Goal: Task Accomplishment & Management: Manage account settings

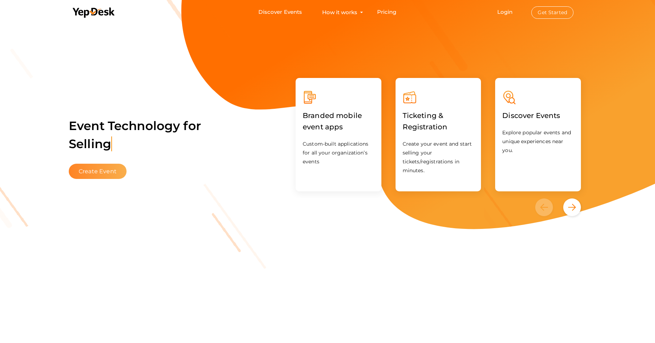
click at [99, 168] on button "Create Event" at bounding box center [98, 171] width 58 height 15
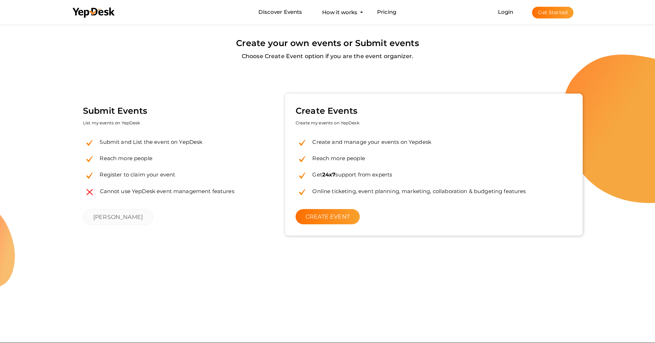
click at [504, 15] on li "Login Get Started Branded mobile event apps YepDesk Meet Powerful Registration …" at bounding box center [536, 11] width 104 height 23
click at [509, 10] on link "Login" at bounding box center [506, 12] width 16 height 7
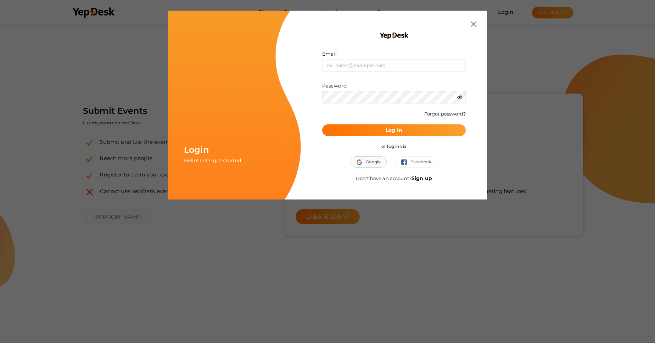
click at [363, 161] on img "button" at bounding box center [361, 163] width 9 height 6
click at [359, 164] on img "button" at bounding box center [361, 163] width 9 height 6
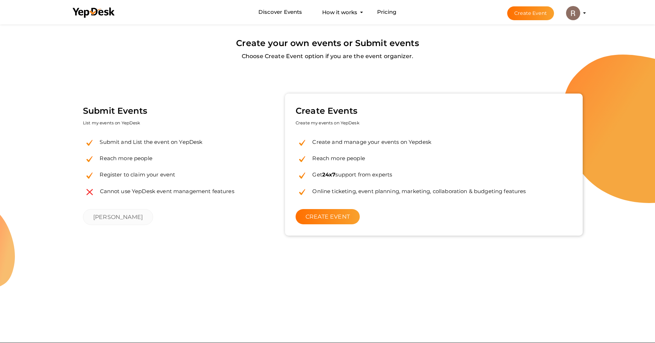
click at [571, 15] on img at bounding box center [573, 13] width 14 height 14
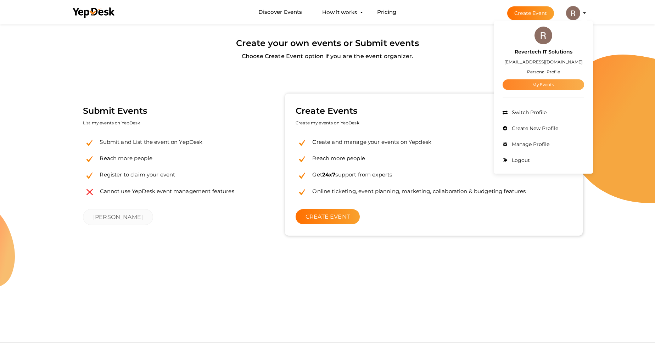
click at [530, 86] on link "My Events" at bounding box center [544, 84] width 82 height 11
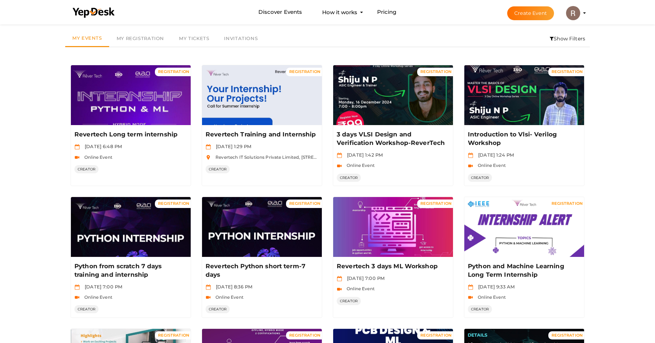
scroll to position [306, 0]
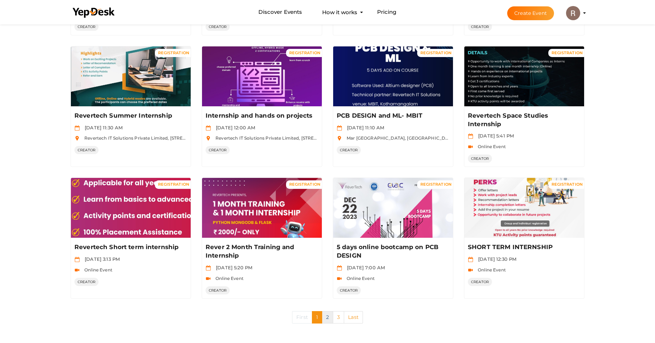
click at [328, 321] on link "2" at bounding box center [327, 317] width 11 height 12
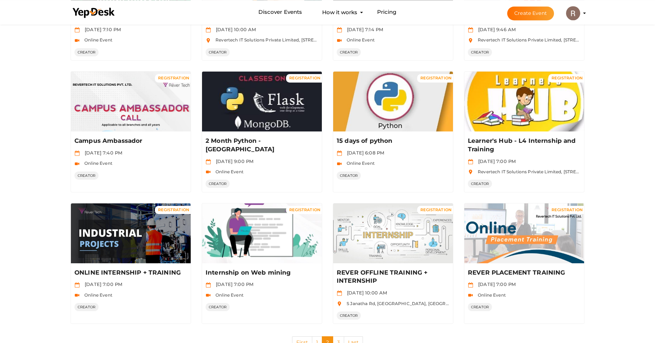
scroll to position [297, 0]
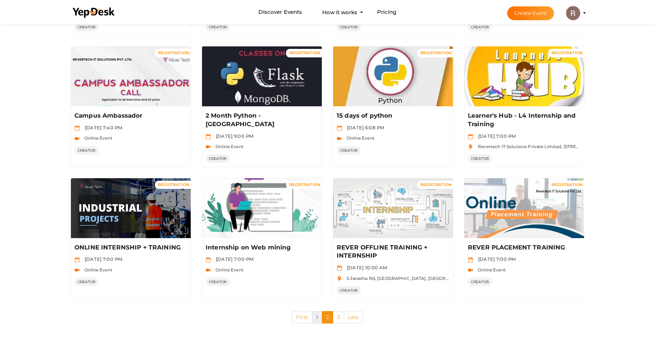
click at [314, 315] on link "1" at bounding box center [317, 317] width 10 height 12
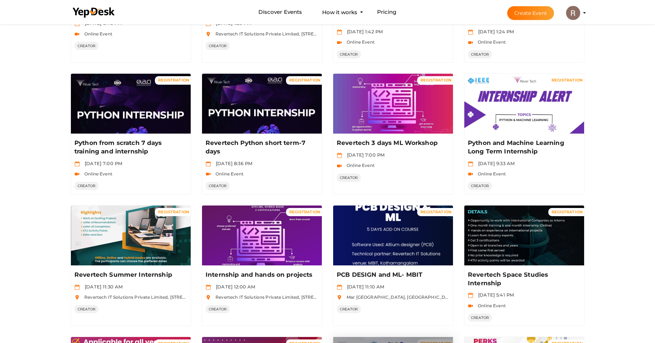
scroll to position [144, 0]
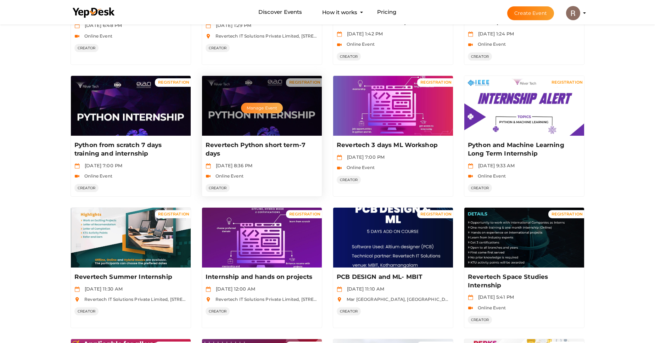
click at [275, 110] on button "Manage Event" at bounding box center [262, 108] width 42 height 11
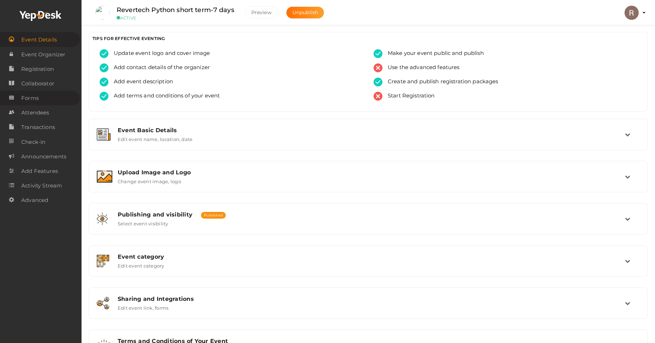
click at [46, 105] on link "Forms" at bounding box center [40, 98] width 80 height 15
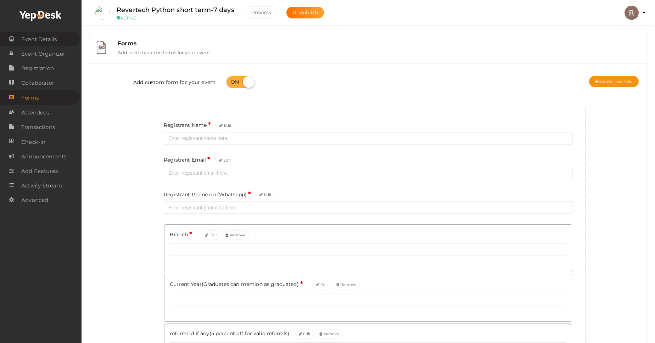
click at [38, 45] on span "Event Details" at bounding box center [38, 39] width 35 height 14
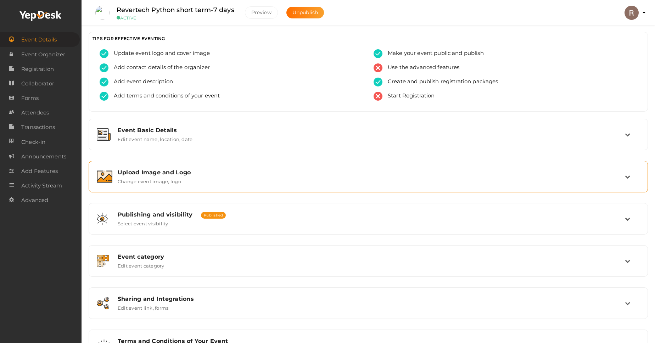
click at [181, 180] on div "Upload Image and Logo Change event image, logo" at bounding box center [368, 176] width 513 height 15
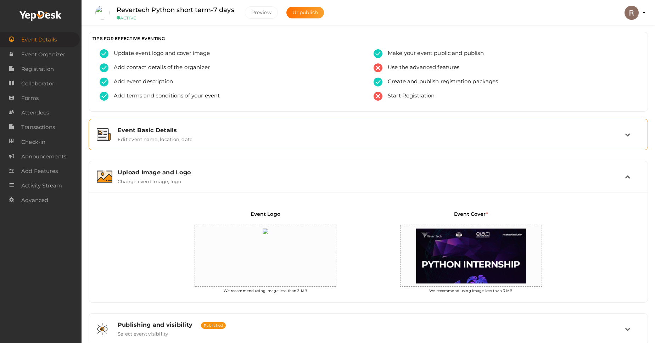
click at [187, 136] on label "Edit event name, location, date" at bounding box center [155, 138] width 75 height 9
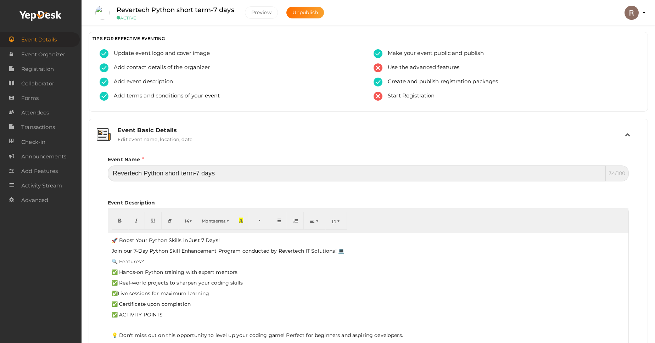
drag, startPoint x: 227, startPoint y: 178, endPoint x: 143, endPoint y: 172, distance: 84.9
click at [143, 172] on input "Revertech Python short term-7 days" at bounding box center [357, 174] width 498 height 16
click at [143, 171] on input "Revertech Bootcamp" at bounding box center [357, 174] width 499 height 16
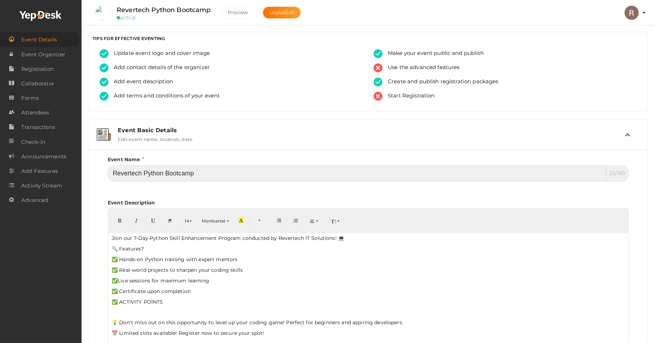
type input "Revertech Python Bootcamp"
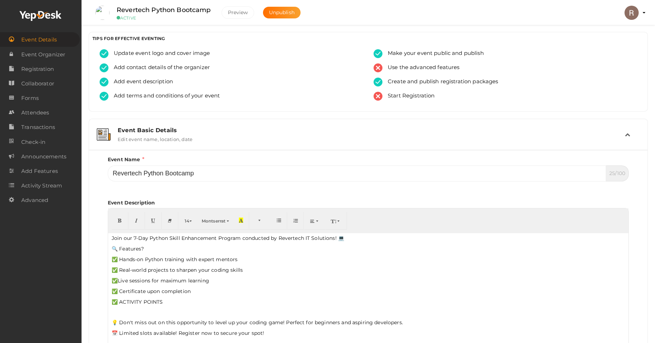
click at [137, 238] on p "Join our 7-Day Python Skill Enhancement Program conducted by Revertech IT Solut…" at bounding box center [368, 238] width 513 height 7
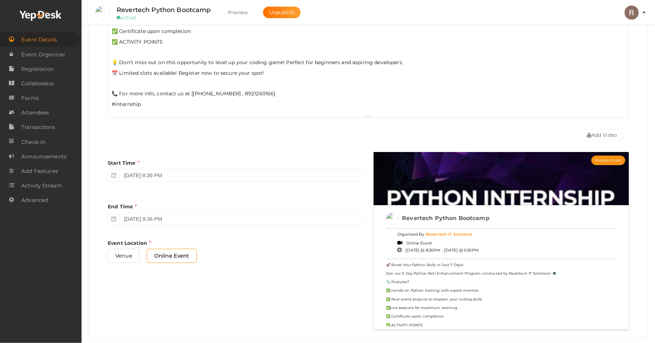
scroll to position [283, 0]
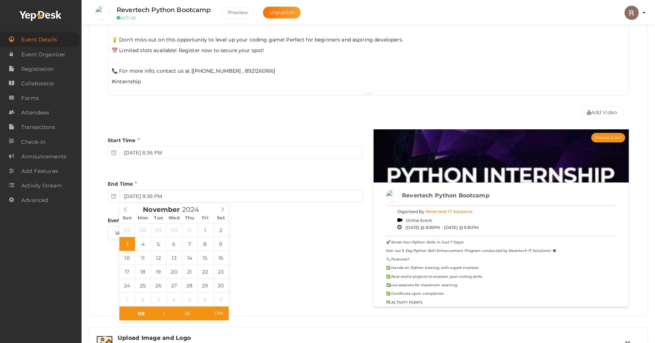
click at [157, 194] on input "[DATE] 9:36 PM" at bounding box center [241, 196] width 244 height 12
type input "2025"
click at [207, 209] on span at bounding box center [204, 208] width 5 height 4
click at [123, 208] on span at bounding box center [125, 209] width 12 height 10
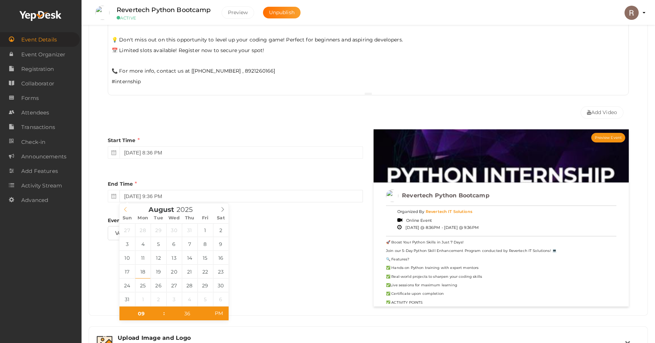
click at [123, 208] on span at bounding box center [125, 209] width 12 height 10
type input "[DATE] 9:36 PM"
type input "02"
type input "37"
type input "[DATE] 2:37 PM"
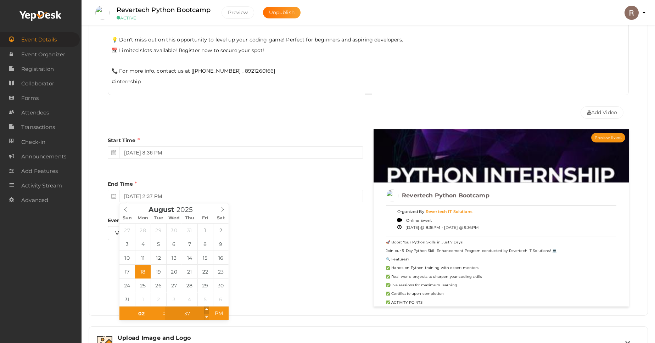
click at [208, 308] on span at bounding box center [206, 310] width 5 height 7
type input "36"
type input "[DATE] 2:36 PM"
click at [208, 317] on span at bounding box center [206, 317] width 5 height 7
type input "35"
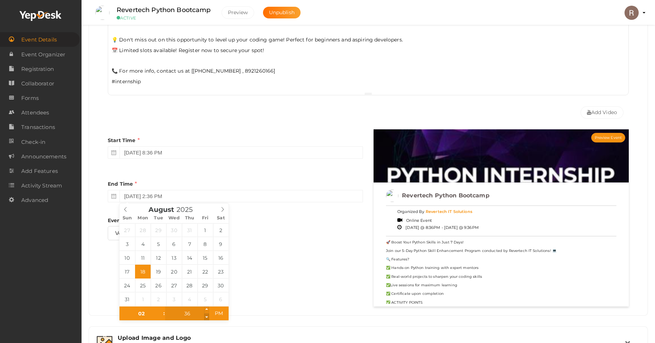
type input "[DATE] 2:35 PM"
click at [208, 317] on span at bounding box center [206, 317] width 5 height 7
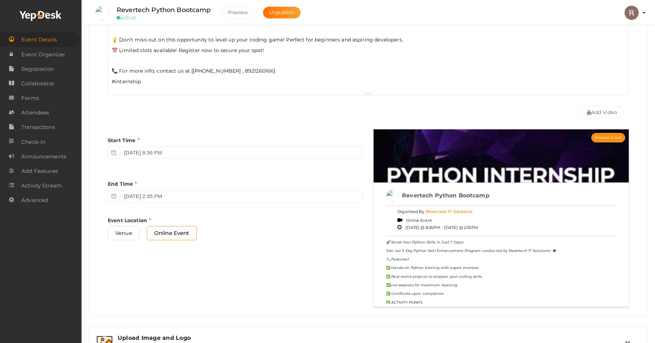
click at [298, 217] on div "Event Location Venue Online Event" at bounding box center [235, 231] width 255 height 29
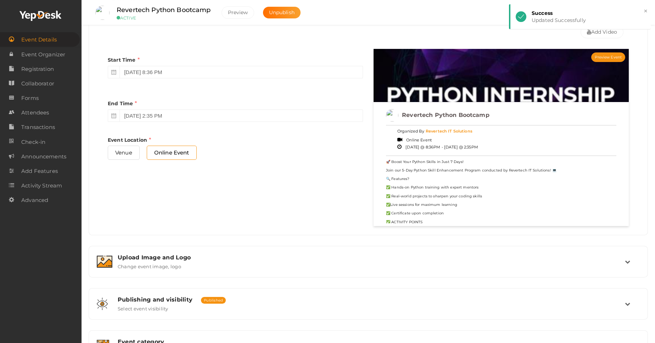
scroll to position [404, 0]
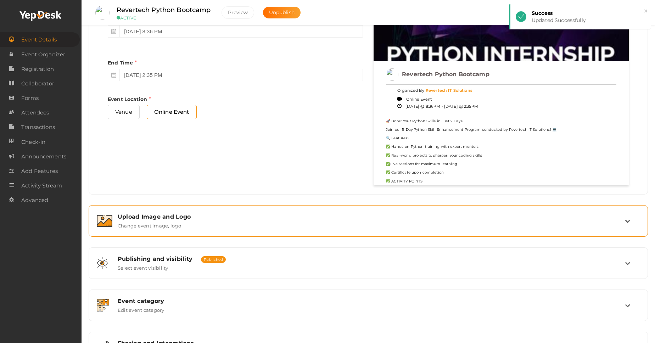
click at [234, 214] on div "Upload Image and Logo" at bounding box center [371, 216] width 507 height 7
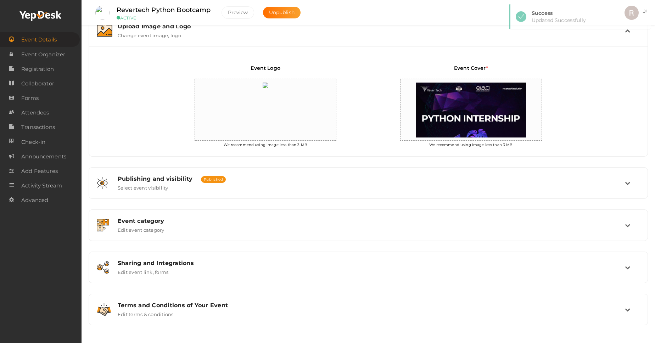
scroll to position [148, 0]
click at [301, 93] on input "file" at bounding box center [304, 92] width 14 height 14
click at [272, 90] on img at bounding box center [265, 85] width 13 height 13
click at [306, 92] on input "file" at bounding box center [304, 92] width 14 height 14
type input "C:\fakepath\WhatsApp Image [DATE] 12.42.37.jpeg"
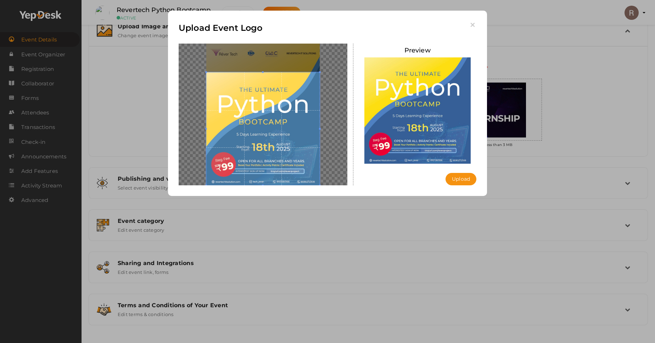
drag, startPoint x: 278, startPoint y: 123, endPoint x: 265, endPoint y: 152, distance: 31.4
click at [265, 152] on span at bounding box center [262, 128] width 113 height 113
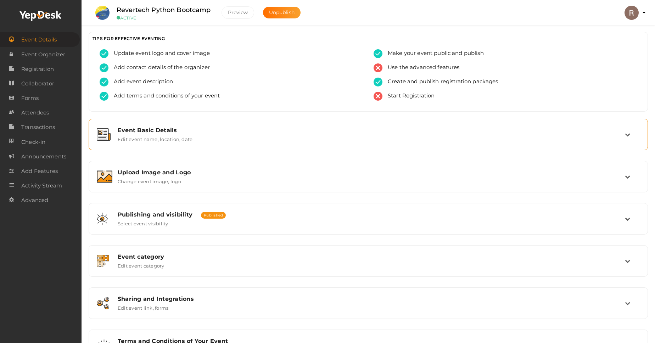
click at [185, 141] on label "Edit event name, location, date" at bounding box center [155, 138] width 75 height 9
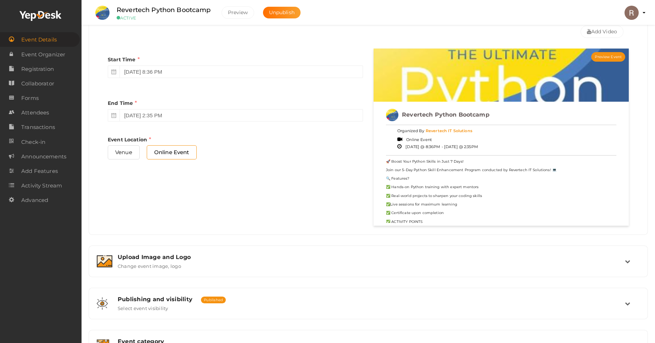
scroll to position [487, 0]
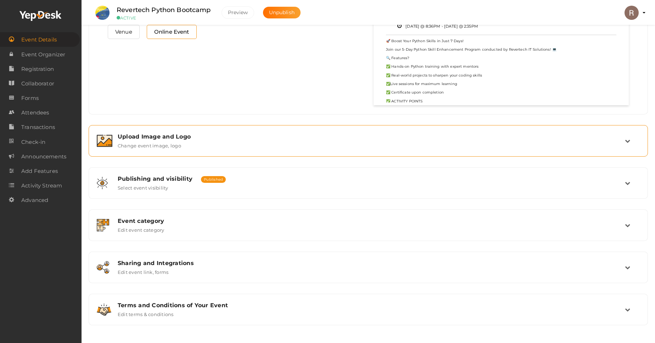
click at [370, 154] on div "Upload Image and Logo Change event image, logo" at bounding box center [369, 141] width 560 height 32
click at [406, 140] on div "Upload Image and Logo Change event image, logo" at bounding box center [368, 140] width 513 height 15
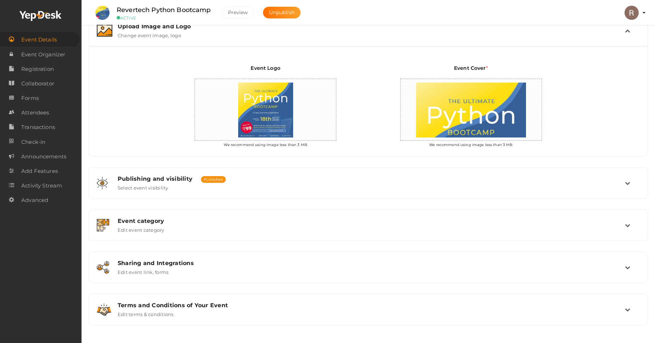
scroll to position [148, 0]
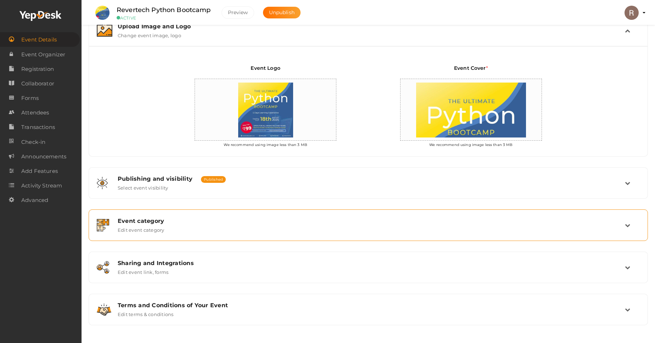
click at [291, 222] on div "Event category" at bounding box center [371, 221] width 507 height 7
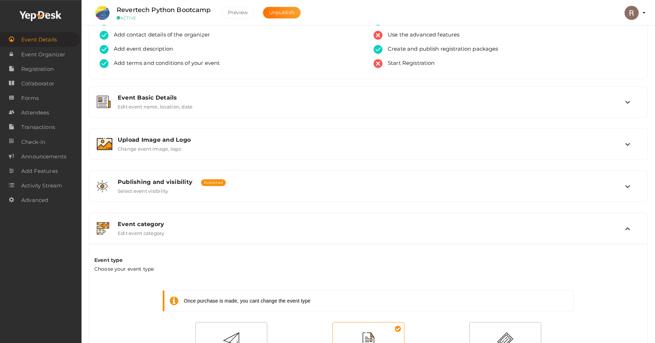
scroll to position [0, 0]
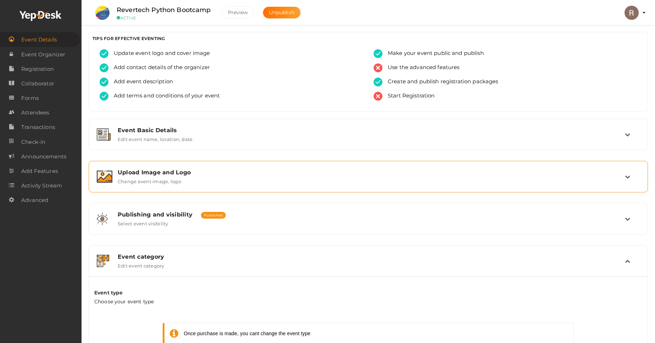
click at [241, 172] on div "Upload Image and Logo" at bounding box center [371, 172] width 507 height 7
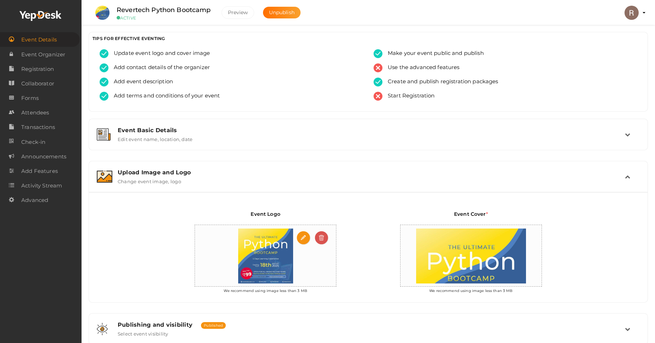
scroll to position [148, 0]
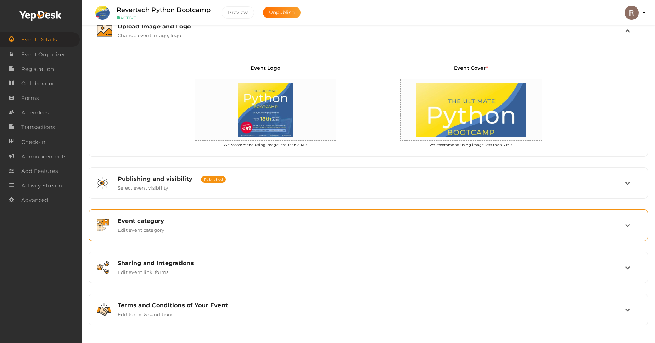
click at [193, 240] on div "Event category Edit event category" at bounding box center [369, 226] width 560 height 32
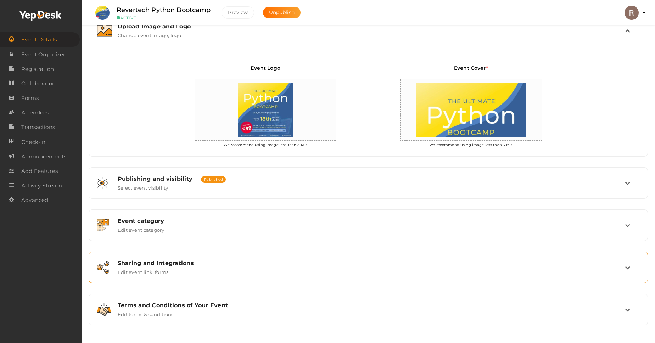
click at [190, 272] on div "Sharing and Integrations Edit event link, forms" at bounding box center [368, 267] width 513 height 15
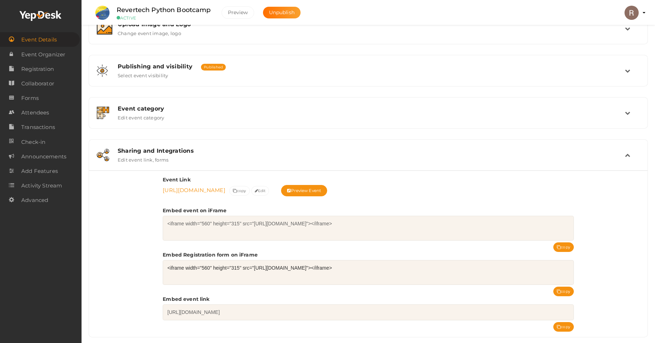
click at [226, 189] on link "[URL][DOMAIN_NAME]" at bounding box center [194, 190] width 63 height 7
click at [266, 191] on span "Edit" at bounding box center [260, 190] width 11 height 7
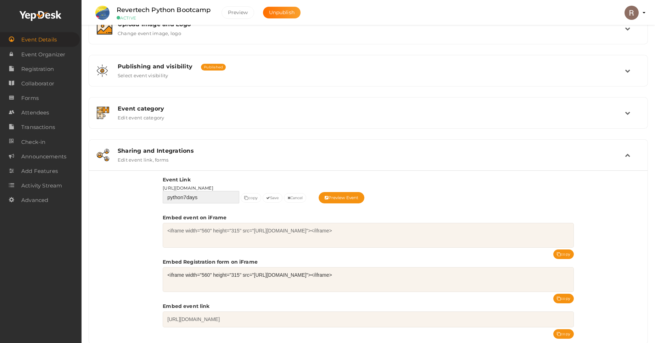
drag, startPoint x: 201, startPoint y: 200, endPoint x: 184, endPoint y: 200, distance: 17.7
click at [184, 200] on input "python7days" at bounding box center [201, 197] width 77 height 12
type input "python5"
click at [274, 200] on button "Save" at bounding box center [273, 198] width 20 height 10
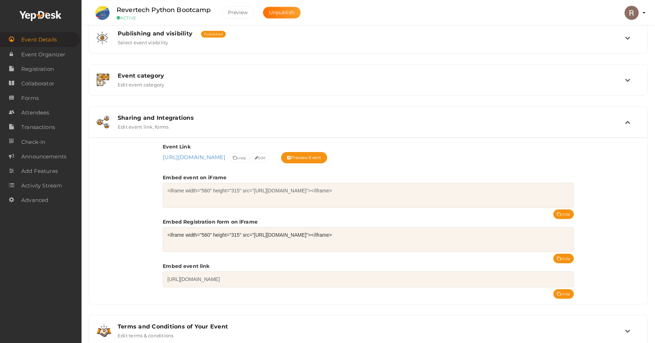
scroll to position [205, 0]
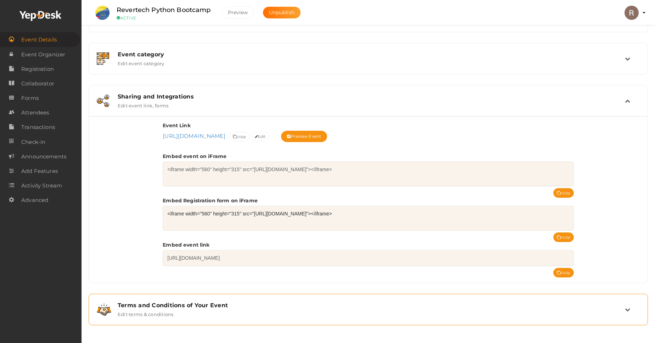
click at [178, 309] on div "Terms and Conditions of Your Event Edit terms & conditions" at bounding box center [368, 309] width 513 height 15
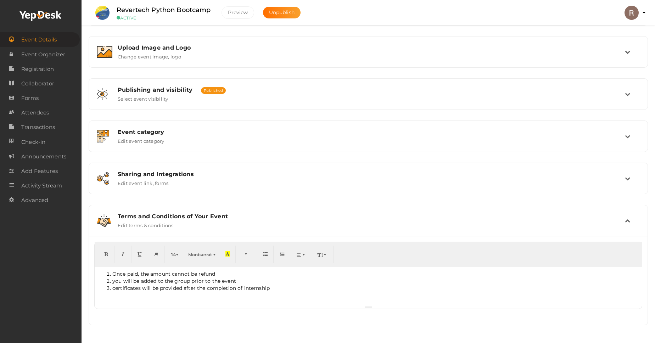
scroll to position [127, 0]
drag, startPoint x: 279, startPoint y: 290, endPoint x: 241, endPoint y: 287, distance: 38.0
click at [241, 287] on li "certificates will be provided after the completion of internship" at bounding box center [375, 288] width 526 height 7
click at [85, 258] on div "Revertech Python Bootcamp Revertech IT Solutions Online Event From 10/15/2024 @…" at bounding box center [369, 109] width 574 height 468
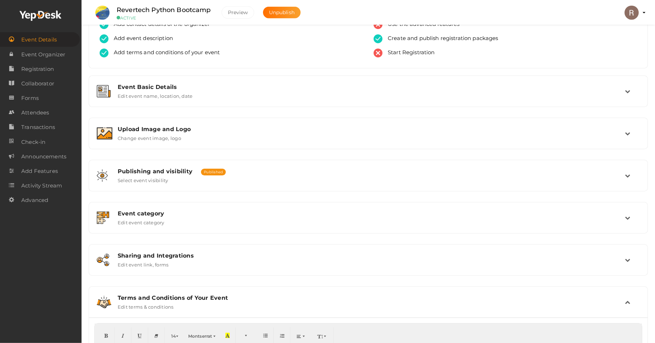
scroll to position [0, 0]
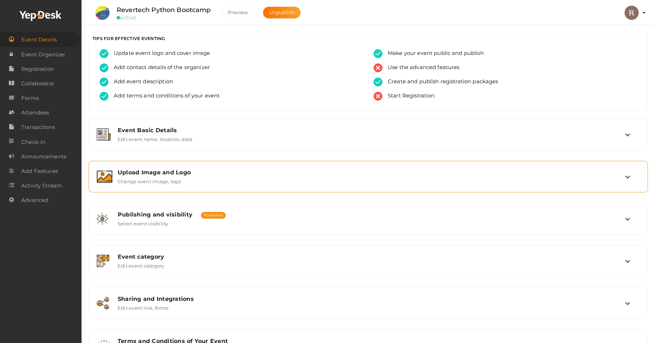
click at [163, 184] on label "Change event image, logo" at bounding box center [149, 180] width 63 height 9
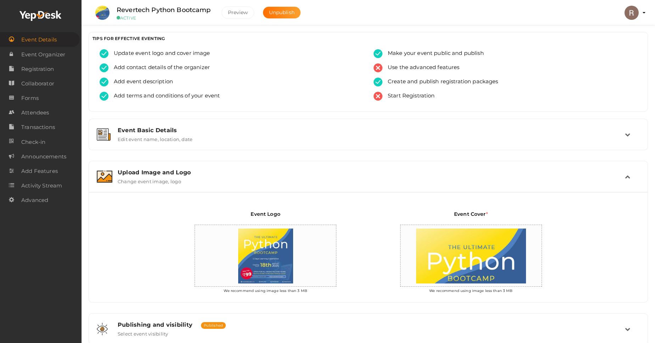
scroll to position [148, 0]
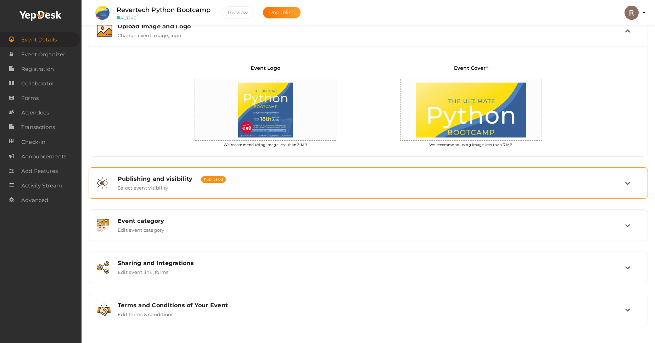
click at [192, 191] on div "Publishing and visibility Published UnPublished Select event visibility" at bounding box center [369, 183] width 552 height 24
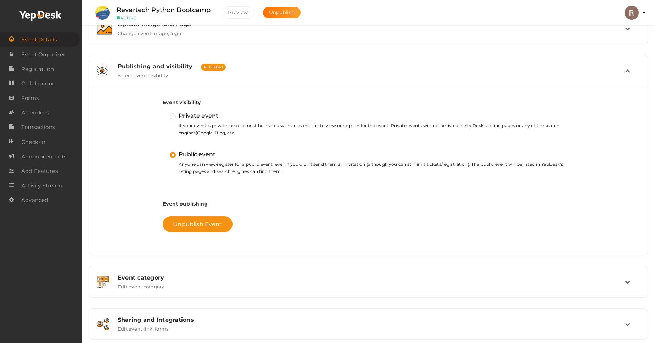
scroll to position [0, 0]
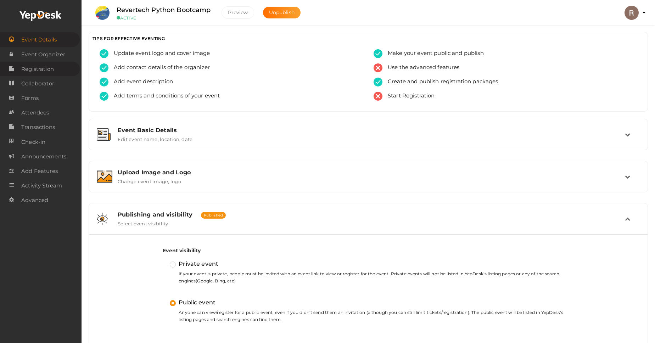
click at [36, 67] on span "Registration" at bounding box center [37, 69] width 33 height 14
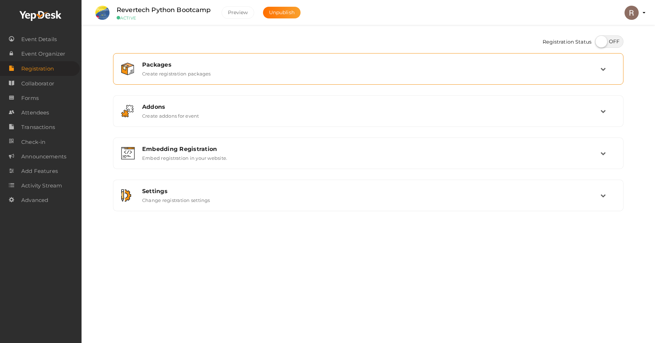
click at [178, 61] on div "Packages" at bounding box center [371, 64] width 458 height 7
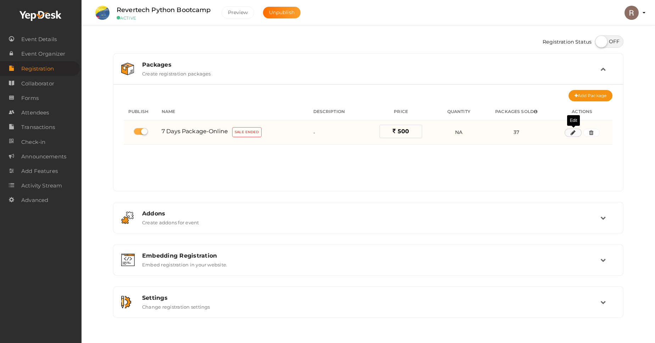
click at [568, 137] on button "button" at bounding box center [573, 133] width 17 height 9
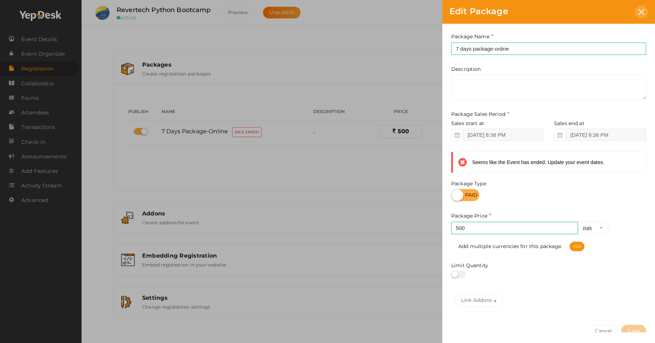
click at [642, 12] on icon at bounding box center [642, 12] width 6 height 6
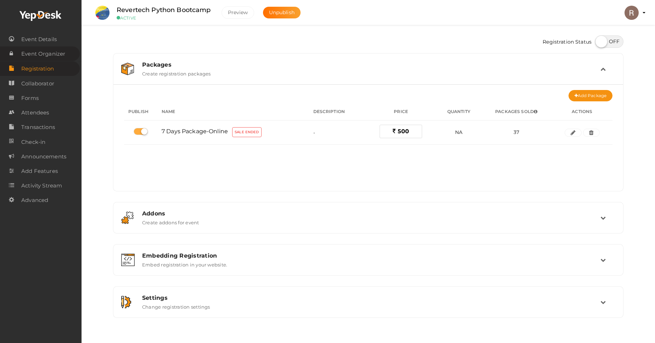
click at [58, 57] on span "Event Organizer" at bounding box center [43, 54] width 44 height 14
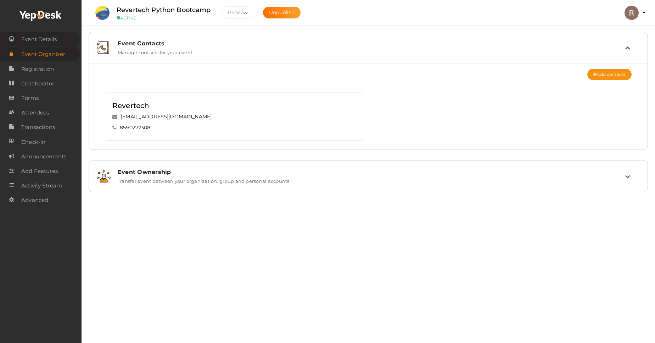
click at [56, 39] on span "Event Details" at bounding box center [38, 39] width 35 height 14
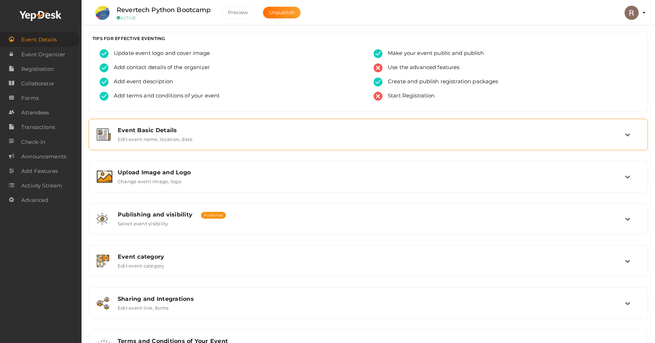
click at [159, 144] on div "Event Basic Details Edit event name, location, date" at bounding box center [369, 135] width 552 height 24
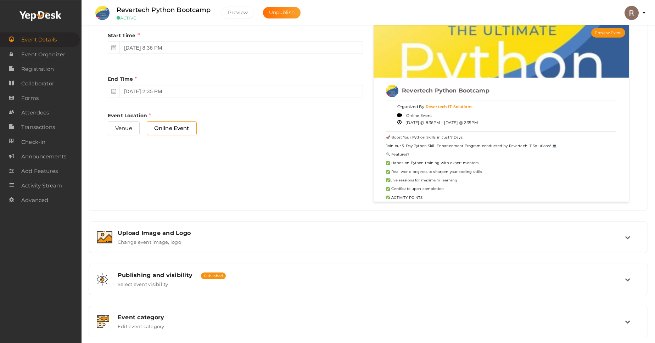
scroll to position [364, 0]
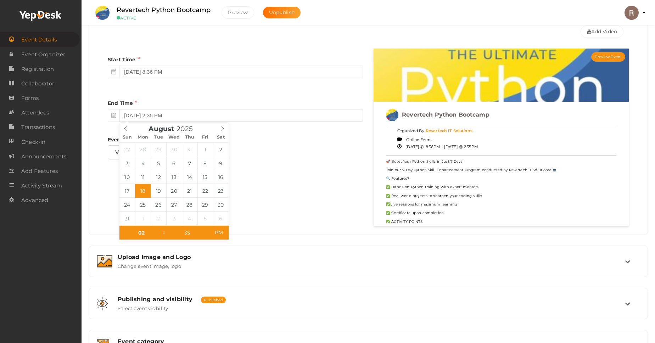
click at [189, 115] on input "[DATE] 2:35 PM" at bounding box center [241, 115] width 244 height 12
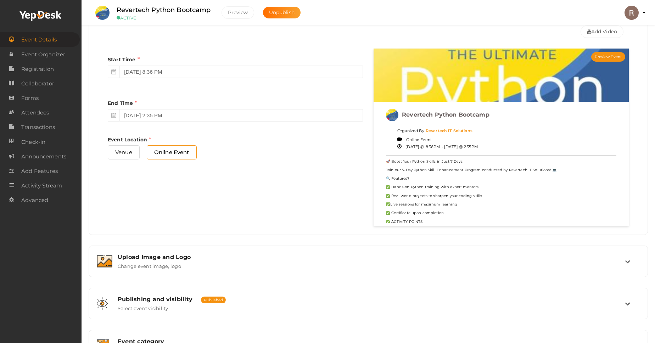
click at [287, 198] on div "Start Time October 15, 2024 8:36 PM End Time August 18, 2025 2:35 PM End Time m…" at bounding box center [368, 137] width 532 height 177
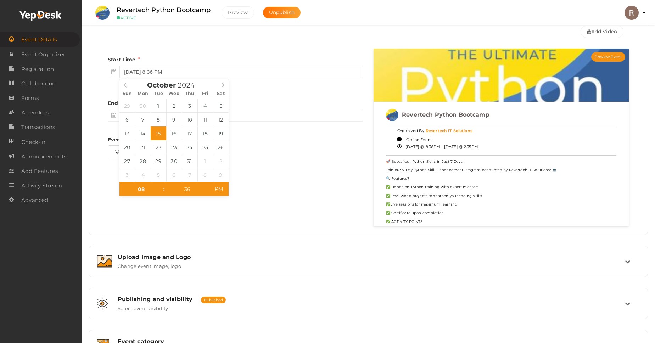
click at [160, 69] on input "[DATE] 8:36 PM" at bounding box center [241, 72] width 244 height 12
click at [223, 84] on icon at bounding box center [222, 85] width 5 height 5
type input "2025"
click at [223, 84] on icon at bounding box center [222, 85] width 5 height 5
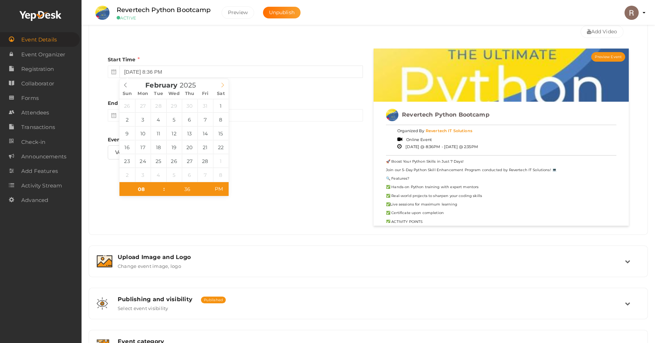
click at [223, 84] on icon at bounding box center [222, 85] width 5 height 5
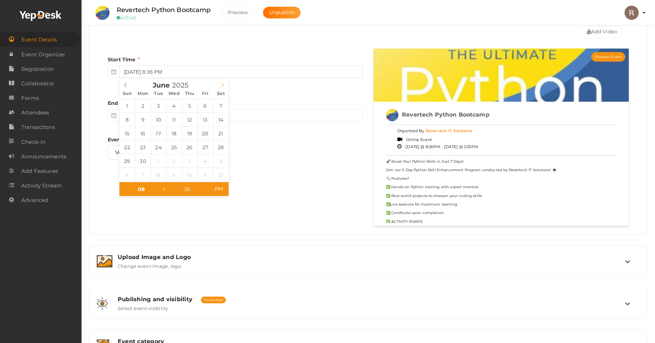
click at [223, 84] on icon at bounding box center [222, 85] width 5 height 5
type input "August 18, 2025 8:36 PM"
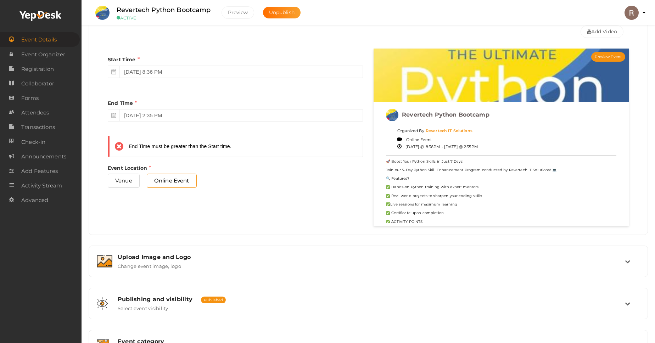
click at [267, 157] on div "Start Time August 18, 2025 8:36 PM End Time August 18, 2025 2:35 PM End Time mu…" at bounding box center [235, 126] width 266 height 155
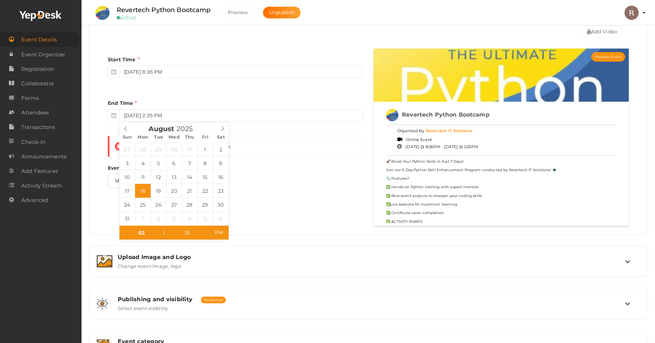
click at [187, 114] on input "[DATE] 2:35 PM" at bounding box center [241, 115] width 244 height 12
click at [220, 126] on span at bounding box center [223, 128] width 12 height 10
type input "September 2, 2025 2:35 PM"
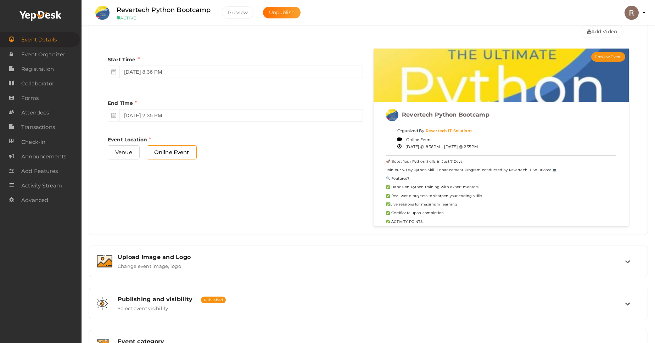
click at [269, 199] on div "Start Time August 18, 2025 8:36 PM End Time September 2, 2025 2:35 PM End Time …" at bounding box center [368, 137] width 532 height 177
click at [53, 56] on span "Event Organizer" at bounding box center [43, 55] width 44 height 14
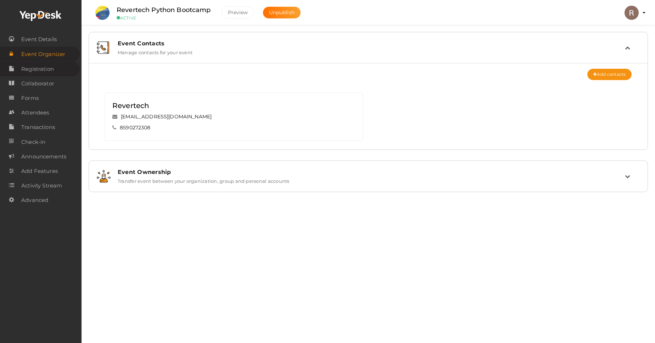
click at [48, 71] on span "Registration" at bounding box center [37, 69] width 33 height 14
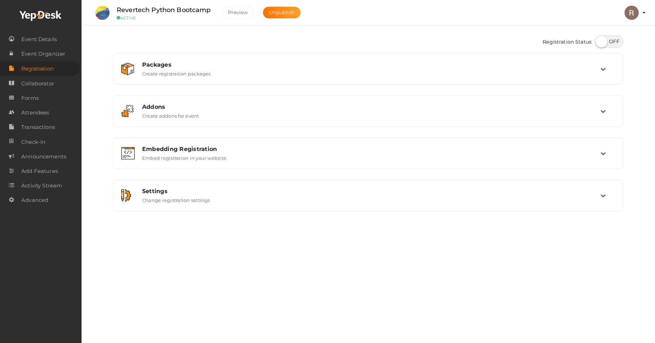
click at [161, 10] on label "Revertech Python Bootcamp" at bounding box center [164, 10] width 94 height 10
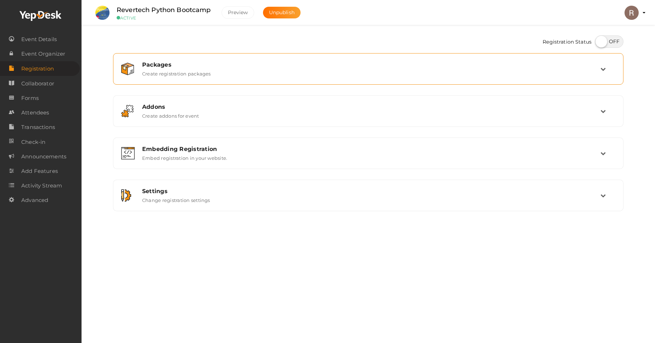
click at [210, 69] on label "Create registration packages" at bounding box center [176, 72] width 69 height 9
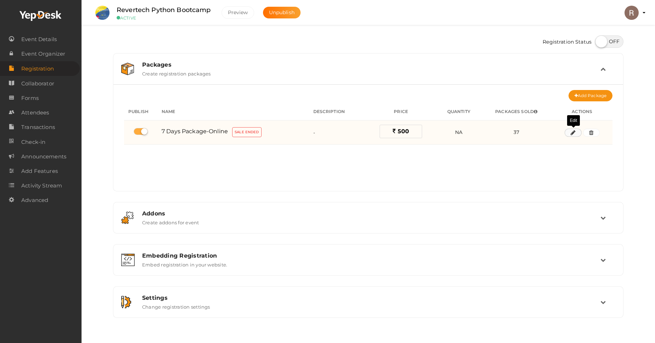
click at [576, 133] on icon "button" at bounding box center [573, 133] width 5 height 4
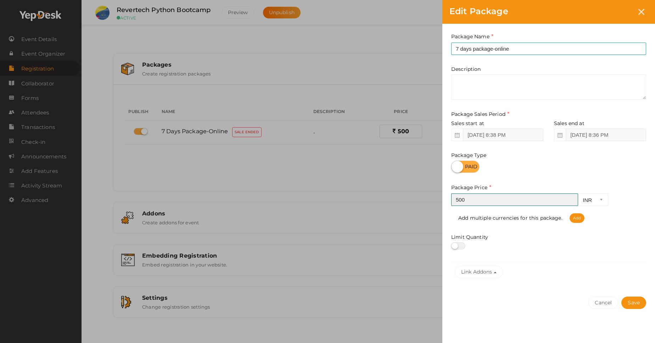
click at [492, 206] on input "500" at bounding box center [514, 200] width 127 height 12
type input "5"
type input "99"
click at [522, 312] on div "Cancel Save" at bounding box center [549, 317] width 213 height 55
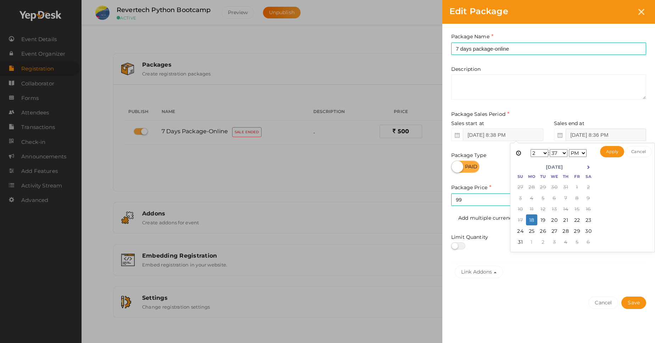
click at [584, 133] on input "Nov 01, 2024 8:36 PM" at bounding box center [606, 135] width 80 height 12
click at [611, 151] on button "Apply" at bounding box center [612, 151] width 24 height 11
type input "Sep 01, 2025 2:37 PM"
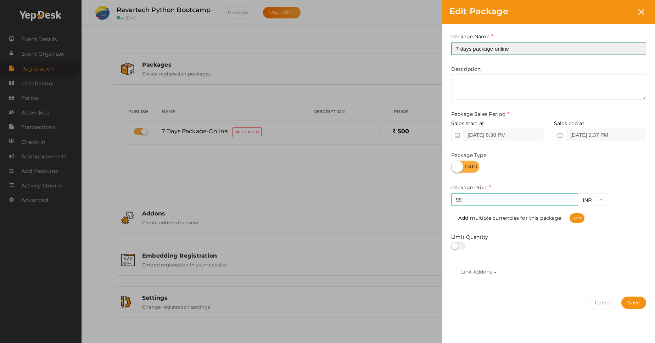
click at [461, 47] on input "7 days package-online" at bounding box center [548, 49] width 195 height 12
type input "5 days package-online"
click at [635, 304] on button "Save" at bounding box center [634, 303] width 25 height 12
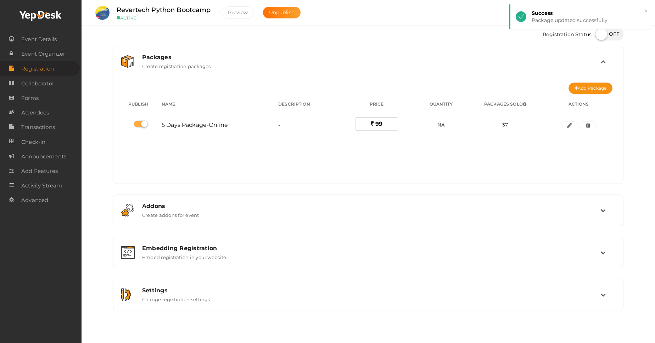
scroll to position [12, 0]
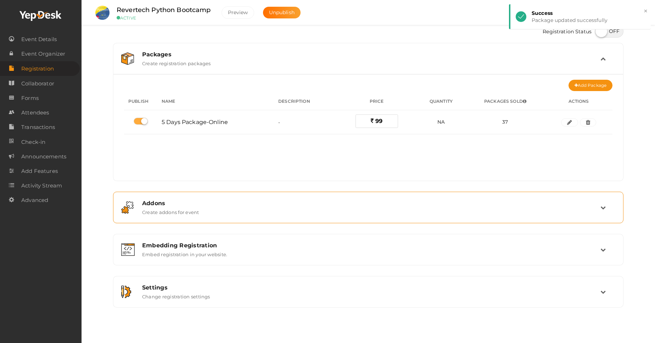
click at [270, 211] on div "Addons Create addons for event" at bounding box center [369, 207] width 464 height 15
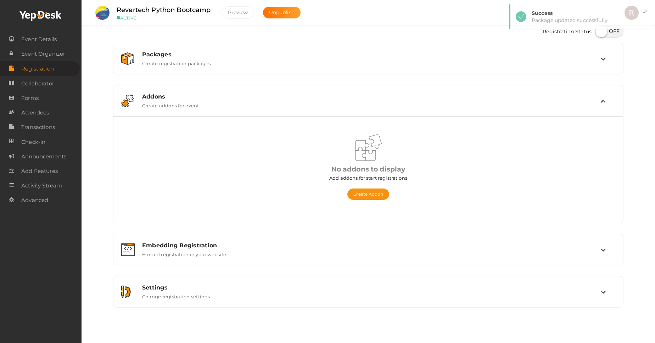
scroll to position [0, 0]
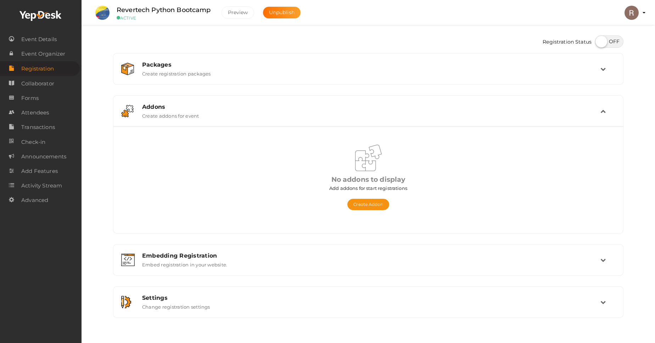
click at [613, 44] on label at bounding box center [609, 41] width 28 height 12
click at [600, 41] on input "checkbox" at bounding box center [597, 39] width 5 height 5
checkbox input "true"
click at [59, 85] on link "Collaborator" at bounding box center [40, 83] width 80 height 15
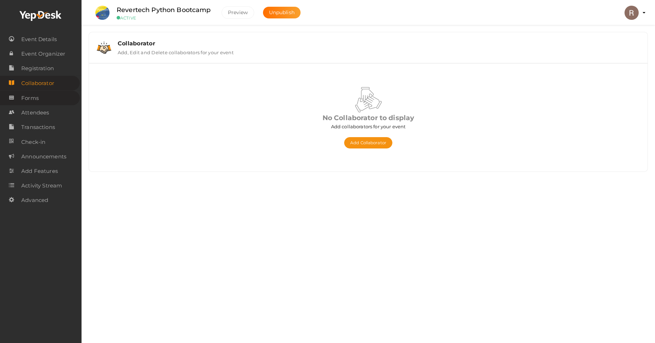
click at [41, 97] on link "Forms" at bounding box center [40, 98] width 80 height 15
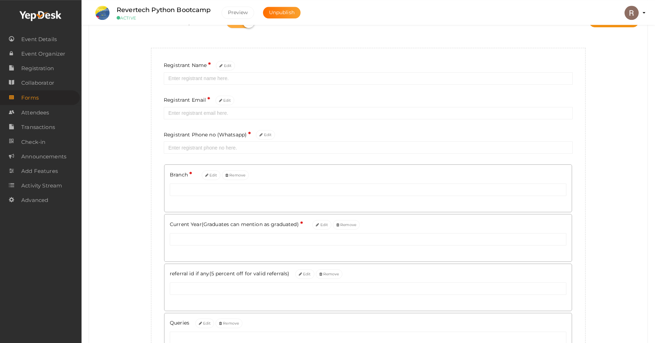
scroll to position [40, 0]
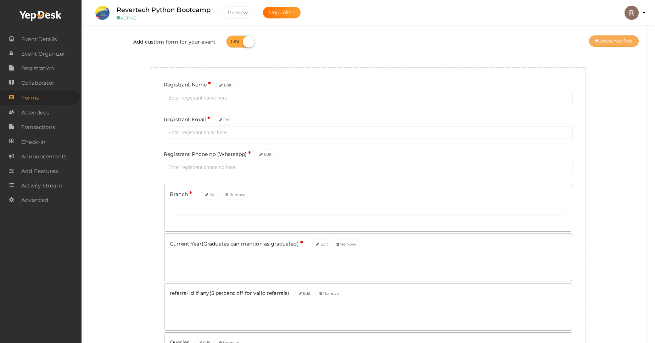
click at [621, 43] on button "Create new field" at bounding box center [614, 40] width 50 height 11
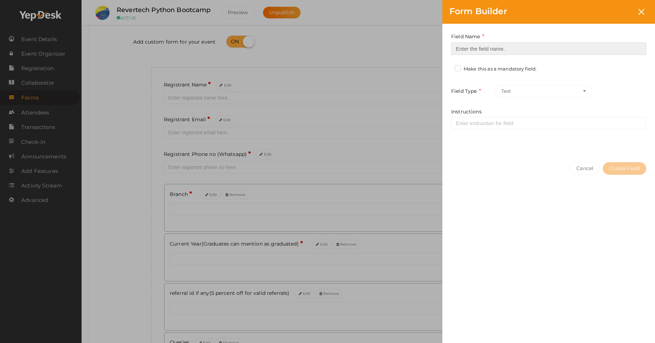
click at [475, 51] on input at bounding box center [548, 49] width 195 height 12
type input "C"
type input "College"
click at [456, 68] on label "Make this as a mandatory field." at bounding box center [496, 69] width 82 height 7
click at [448, 67] on input "Make this as a mandatory field." at bounding box center [448, 67] width 0 height 0
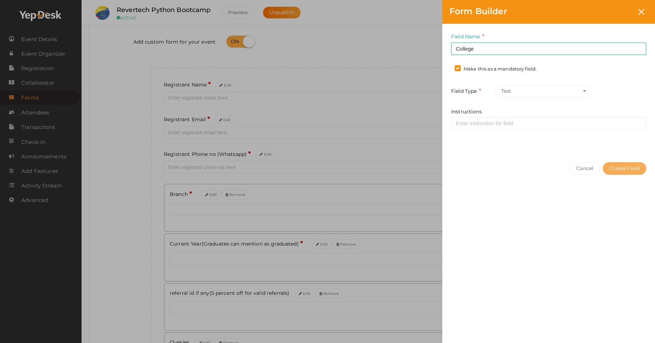
click at [619, 169] on button "Create Field" at bounding box center [624, 168] width 43 height 12
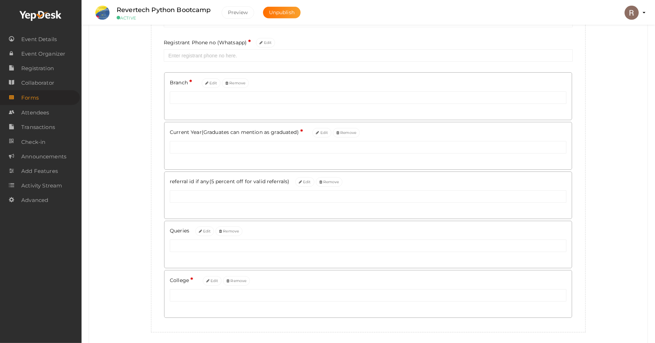
scroll to position [162, 0]
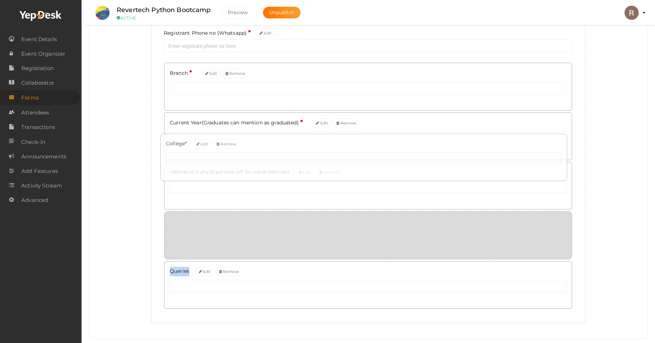
drag, startPoint x: 307, startPoint y: 272, endPoint x: 303, endPoint y: 238, distance: 35.0
click at [303, 182] on body "Discover Events How it works Powerful Registration / Ticketing Start selling yo…" at bounding box center [327, 9] width 655 height 343
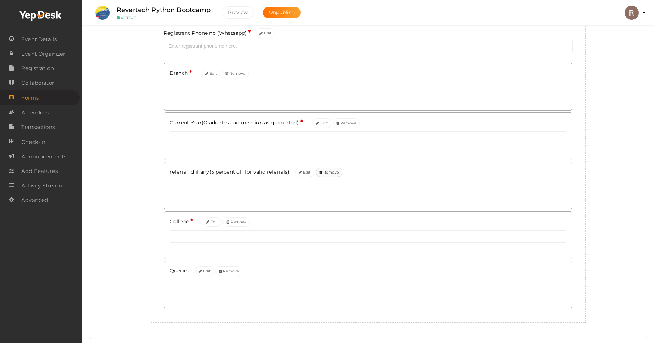
click at [320, 176] on button "Remove" at bounding box center [329, 173] width 27 height 10
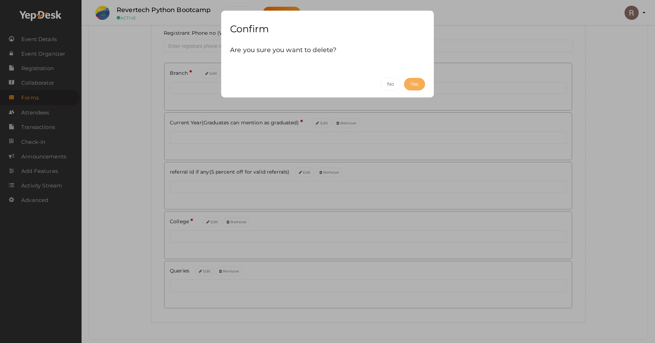
click at [421, 83] on button "Yes" at bounding box center [414, 84] width 21 height 12
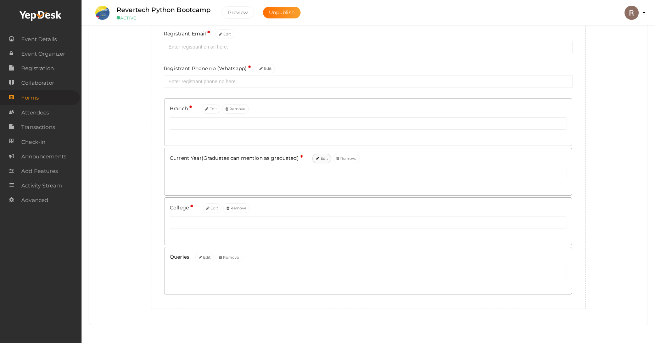
click at [318, 161] on button "Edit" at bounding box center [321, 159] width 19 height 10
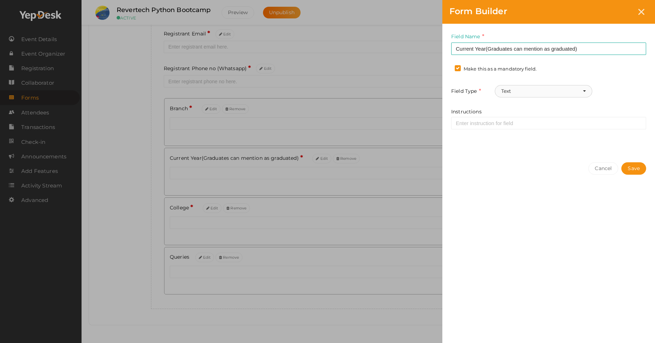
click at [556, 89] on button "Text" at bounding box center [544, 91] width 98 height 12
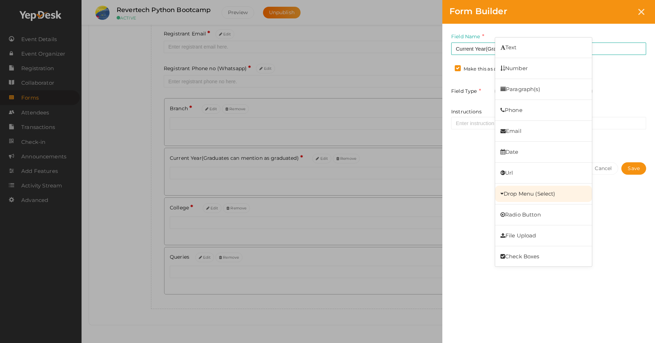
click at [518, 198] on link "Drop Menu (Select)" at bounding box center [543, 194] width 97 height 16
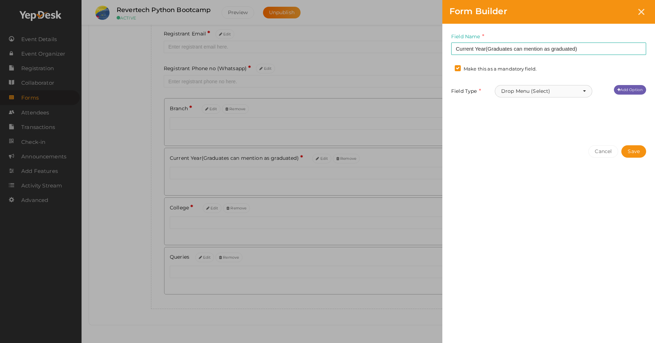
click at [535, 91] on button "Drop Menu (Select)" at bounding box center [544, 91] width 98 height 12
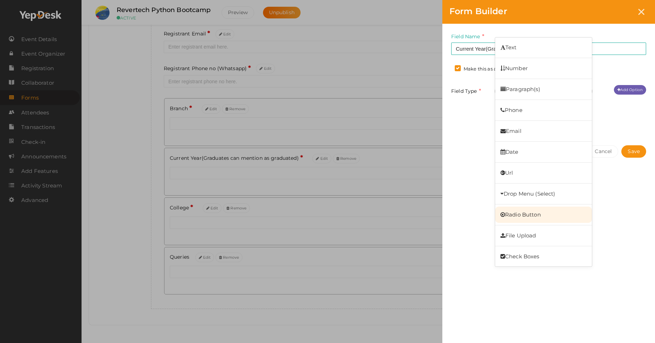
click at [520, 212] on link "Radio Button" at bounding box center [543, 215] width 97 height 16
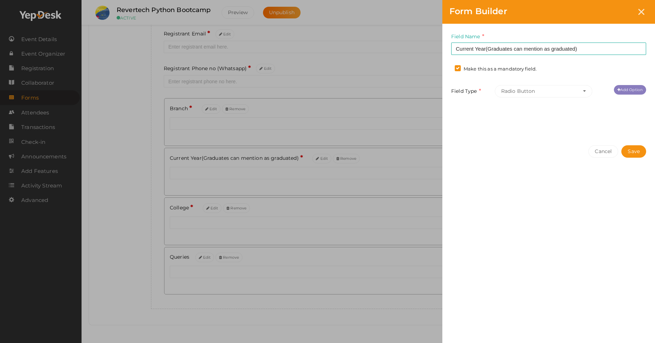
click at [628, 94] on link "Add Option" at bounding box center [630, 90] width 32 height 10
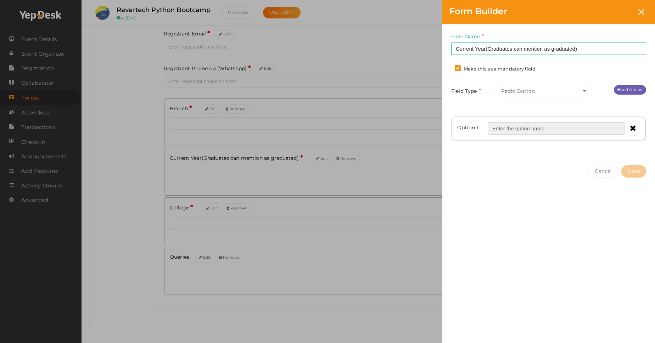
click at [539, 135] on input "text" at bounding box center [556, 128] width 137 height 12
type input "1st"
click at [628, 87] on link "Add Option" at bounding box center [630, 90] width 32 height 10
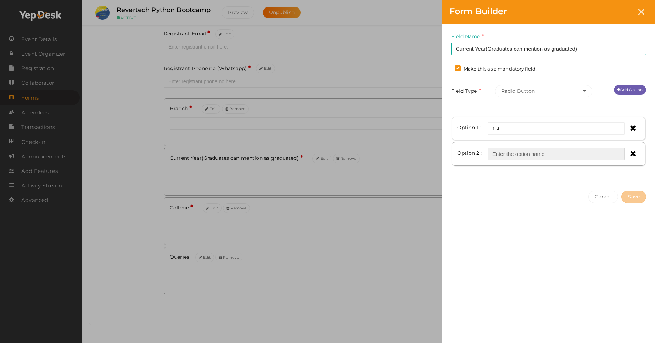
click at [516, 156] on input "text" at bounding box center [556, 154] width 137 height 12
type input "2nd"
click at [631, 90] on link "Add Option" at bounding box center [630, 90] width 32 height 10
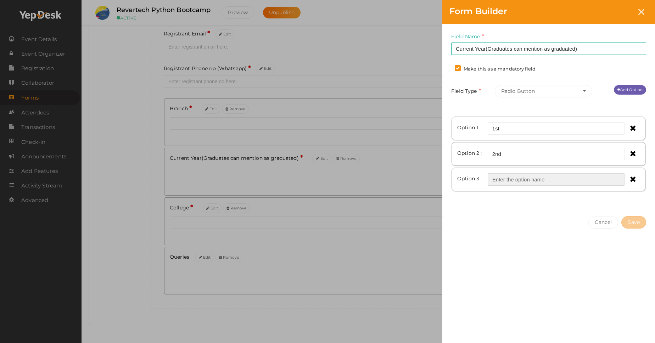
click at [522, 186] on input "text" at bounding box center [556, 179] width 137 height 12
type input "3rd"
click at [634, 93] on link "Add Option" at bounding box center [630, 90] width 32 height 10
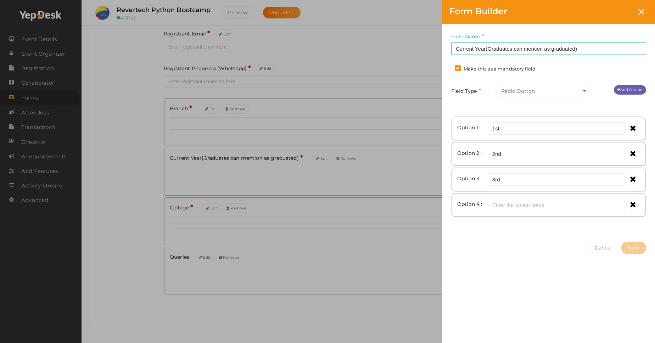
drag, startPoint x: 512, startPoint y: 226, endPoint x: 523, endPoint y: 210, distance: 19.6
click at [523, 210] on div "Option 1 : 1st Option 2 : 2nd Option 3 : 3rd Option 4 :" at bounding box center [548, 170] width 195 height 111
click at [523, 210] on input "text" at bounding box center [556, 205] width 137 height 12
type input "4th"
click at [625, 91] on link "Add Option" at bounding box center [630, 90] width 32 height 10
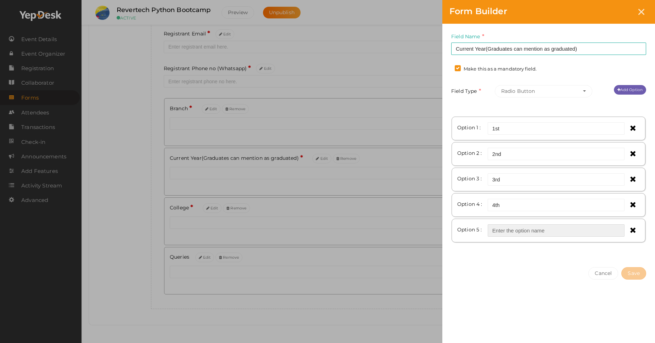
click at [508, 237] on input "text" at bounding box center [556, 230] width 137 height 12
type input "5th"
click at [615, 92] on link "Add Option" at bounding box center [630, 90] width 32 height 10
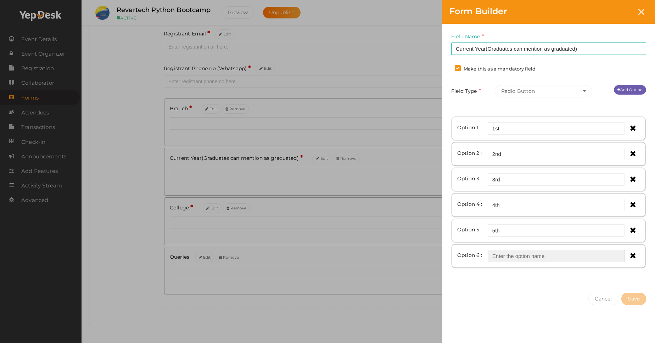
click at [505, 262] on input "text" at bounding box center [556, 256] width 137 height 12
click at [504, 261] on input "gradate" at bounding box center [556, 256] width 137 height 12
click at [497, 262] on input "graduate" at bounding box center [556, 256] width 137 height 12
type input "Graduate"
click at [633, 90] on link "Add Option" at bounding box center [630, 90] width 32 height 10
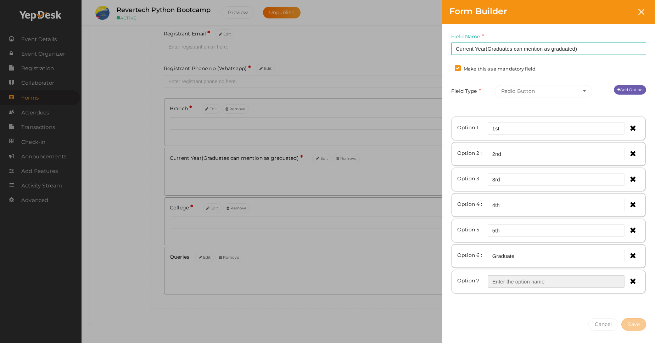
click at [515, 286] on input "text" at bounding box center [556, 282] width 137 height 12
type input "Masters"
click at [631, 328] on button "Save" at bounding box center [634, 324] width 25 height 12
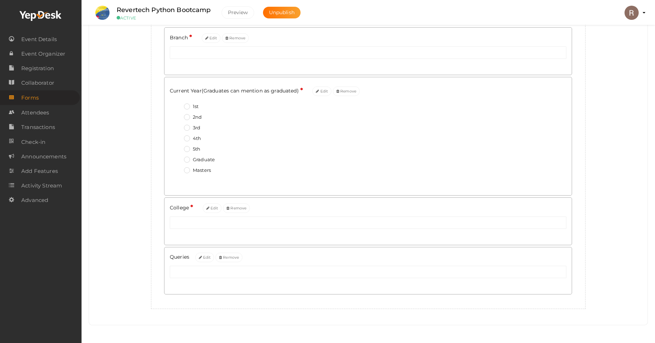
scroll to position [0, 0]
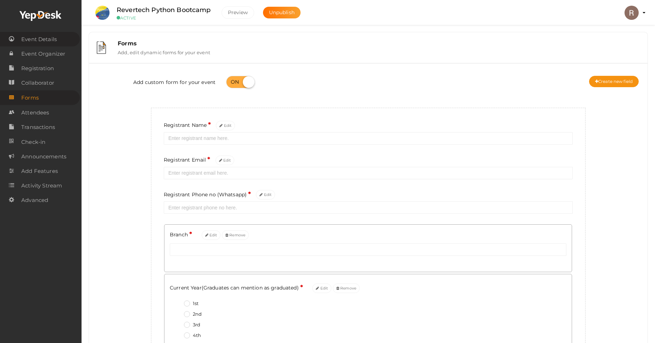
click at [52, 41] on span "Event Details" at bounding box center [38, 39] width 35 height 14
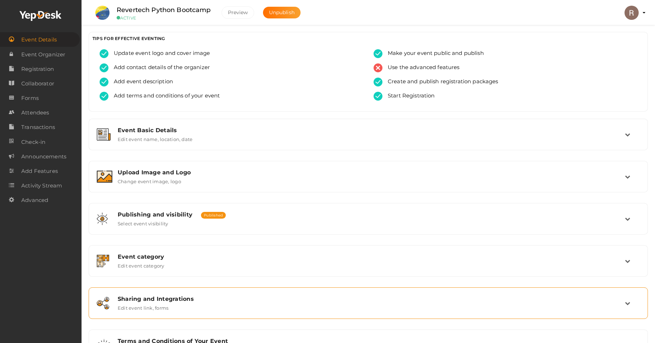
click at [160, 311] on label "Edit event link, forms" at bounding box center [143, 306] width 51 height 9
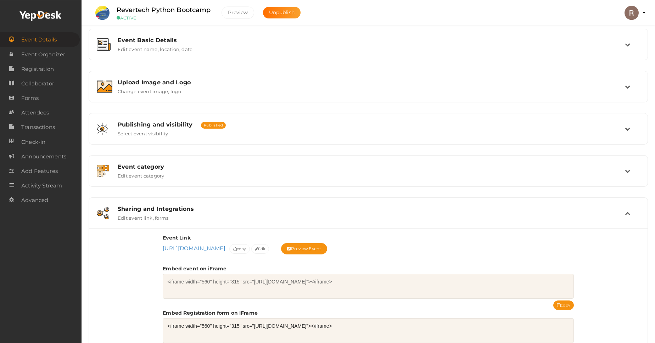
scroll to position [162, 0]
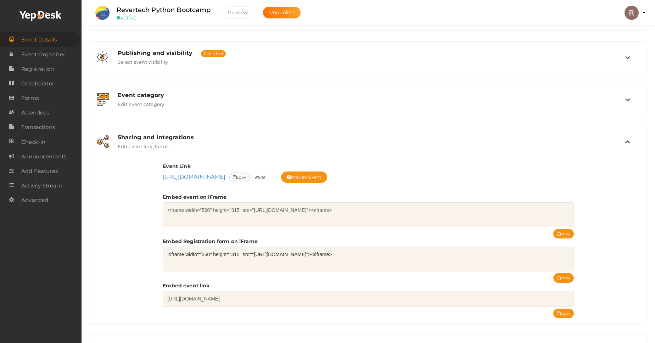
click at [246, 179] on span "copy" at bounding box center [239, 177] width 13 height 7
drag, startPoint x: 157, startPoint y: 177, endPoint x: 251, endPoint y: 182, distance: 94.1
click at [251, 182] on div "Event Link https://www.yepdesk.com/python5 https://www.yepdesk.com/python5 Even…" at bounding box center [368, 240] width 559 height 167
copy span "https://www.yepdesk.com/python5"
